Goal: Navigation & Orientation: Find specific page/section

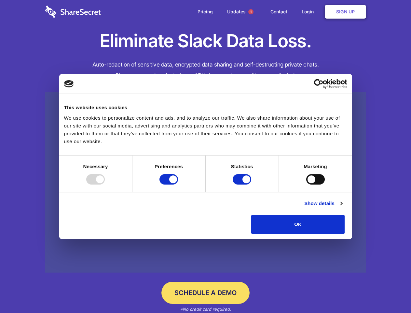
click at [105, 184] on div at bounding box center [95, 179] width 19 height 10
click at [178, 184] on input "Preferences" at bounding box center [169, 179] width 19 height 10
checkbox input "false"
click at [243, 184] on input "Statistics" at bounding box center [242, 179] width 19 height 10
checkbox input "false"
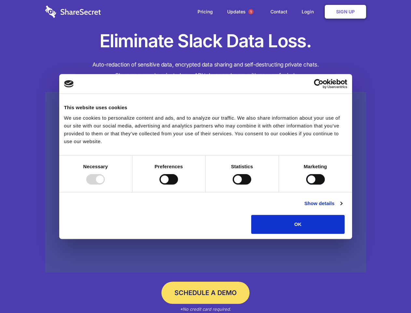
click at [306, 184] on input "Marketing" at bounding box center [315, 179] width 19 height 10
checkbox input "true"
click at [342, 207] on link "Show details" at bounding box center [323, 203] width 38 height 8
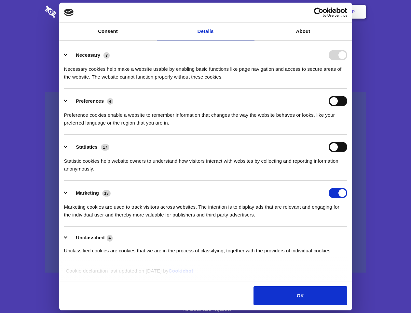
click at [347, 89] on li "Necessary 7 Necessary cookies help make a website usable by enabling basic func…" at bounding box center [205, 66] width 283 height 46
click at [251, 12] on span "1" at bounding box center [250, 11] width 5 height 5
